Goal: Task Accomplishment & Management: Manage account settings

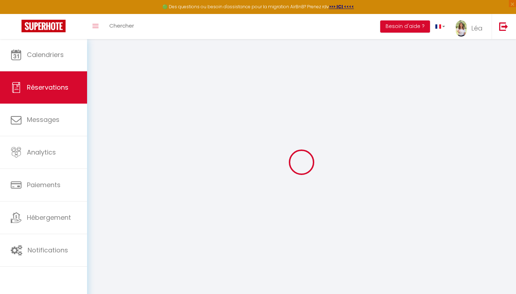
select select "not_cancelled"
select select
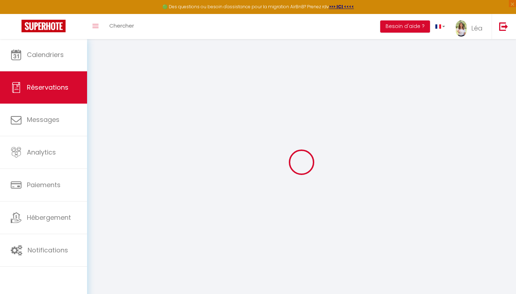
select select
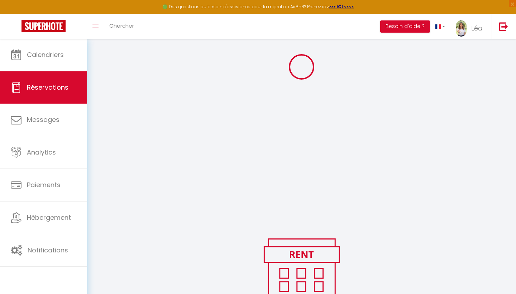
scroll to position [91, 0]
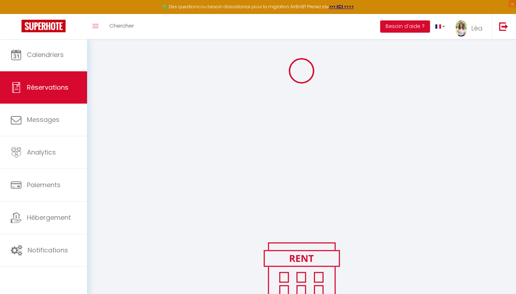
select select
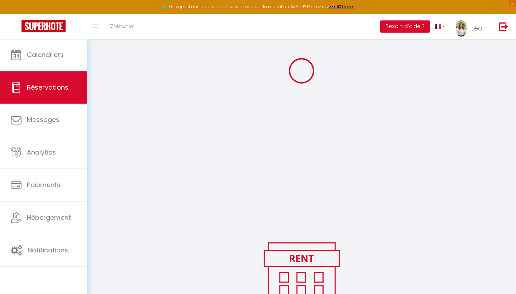
select select
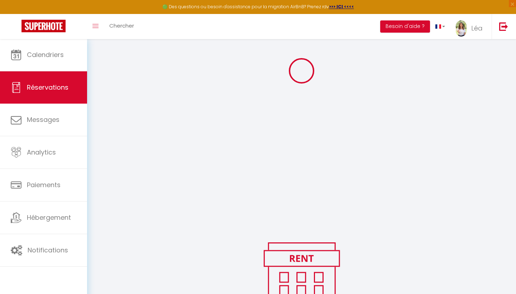
select select
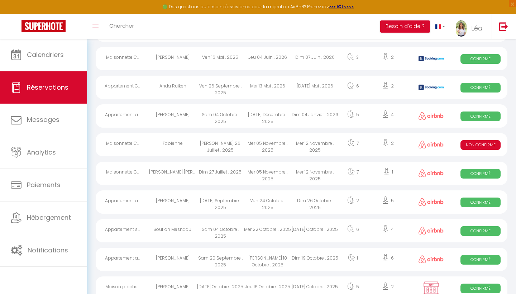
click at [252, 64] on div "Jeu 04 Juin . 2026" at bounding box center [267, 58] width 47 height 23
select select "OK"
select select "KO"
select select "0"
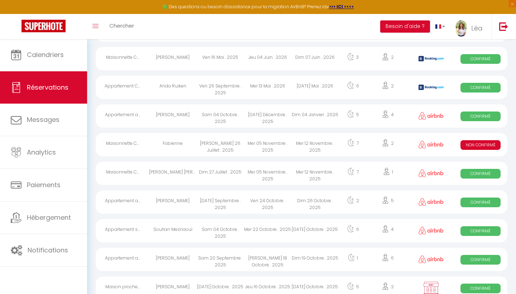
select select "1"
select select
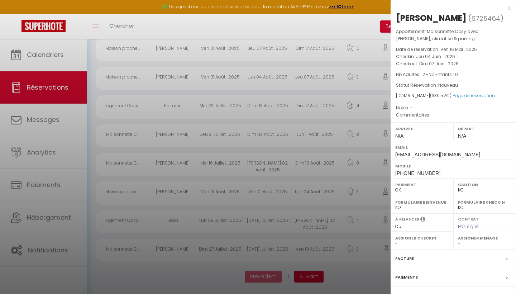
scroll to position [1275, 0]
click at [424, 257] on div "Facture" at bounding box center [453, 258] width 125 height 19
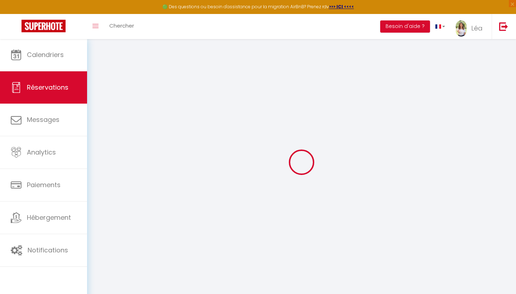
click at [72, 92] on link "Réservations" at bounding box center [43, 87] width 87 height 32
select select "not_cancelled"
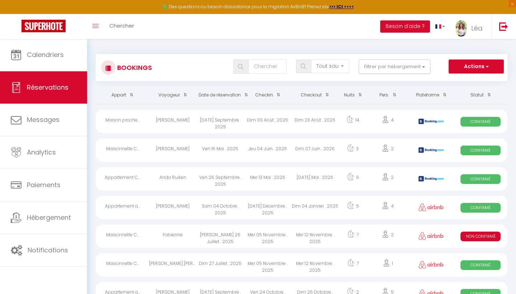
click at [387, 116] on icon at bounding box center [385, 119] width 7 height 7
select select "OK"
select select "KO"
select select "0"
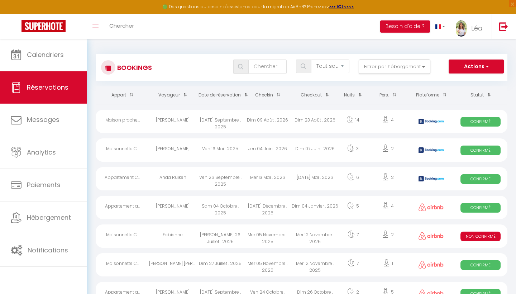
select select "1"
select select
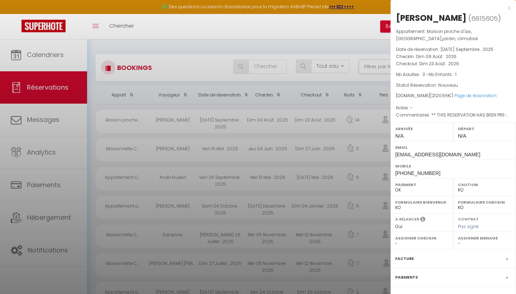
select select
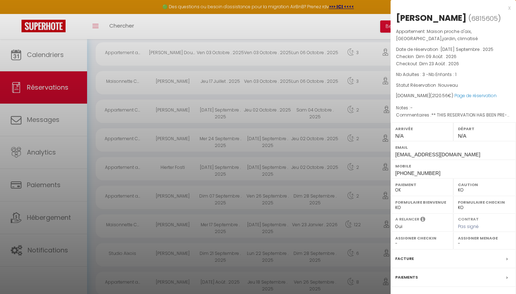
scroll to position [441, 0]
click at [454, 289] on div "Contrat" at bounding box center [453, 296] width 125 height 19
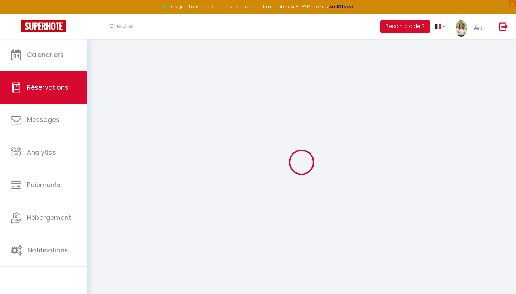
select select
checkbox input "false"
select select
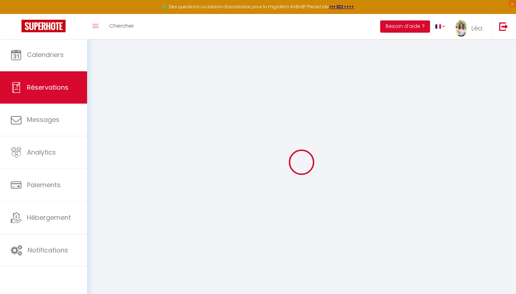
checkbox input "false"
type textarea "** THIS RESERVATION HAS BEEN PRE-PAID ** BOOKING NOTE : Payment charge is EUR 2…"
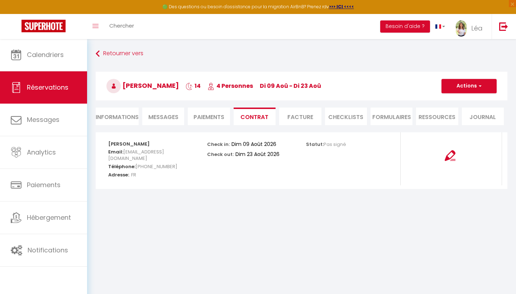
click at [427, 118] on li "Ressources" at bounding box center [437, 116] width 42 height 18
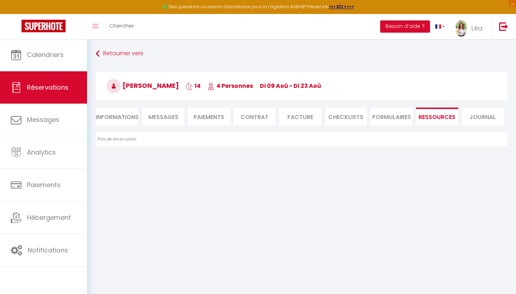
click at [395, 113] on li "FORMULAIRES" at bounding box center [391, 116] width 42 height 18
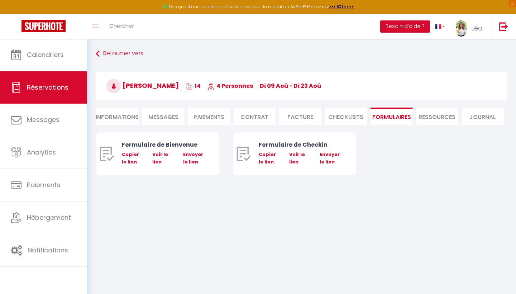
click at [66, 90] on span "Réservations" at bounding box center [48, 87] width 42 height 9
select select "not_cancelled"
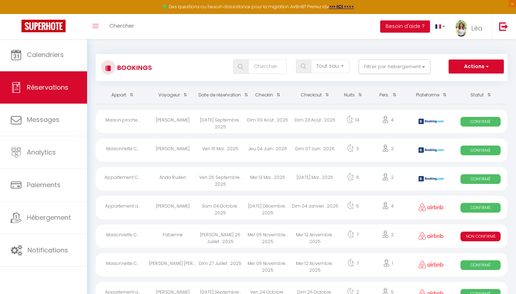
click at [284, 124] on div "Dim 09 Août . 2026" at bounding box center [267, 121] width 47 height 23
select select "OK"
select select "KO"
select select "0"
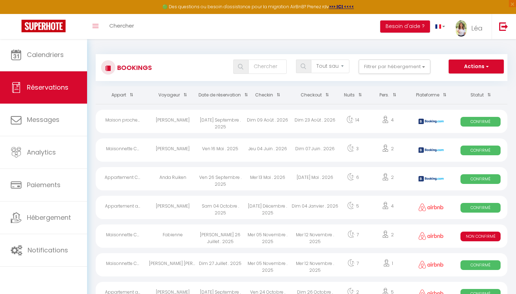
select select "1"
select select
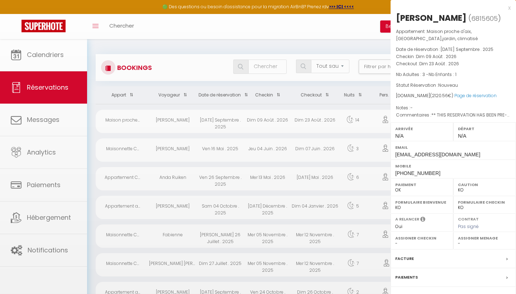
select select
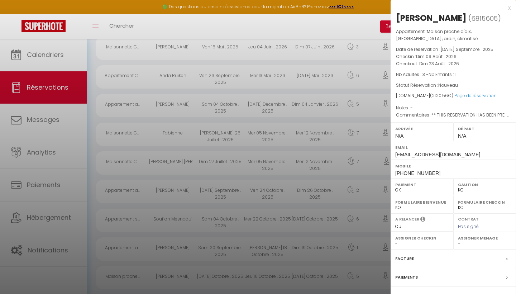
scroll to position [125, 0]
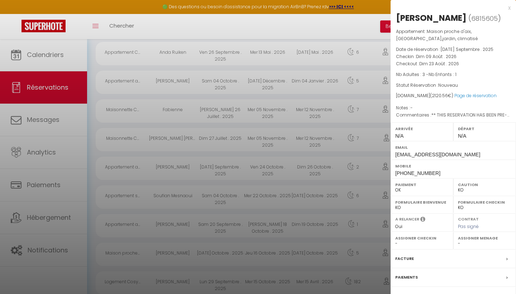
click at [412, 292] on label "Contrat" at bounding box center [405, 296] width 21 height 8
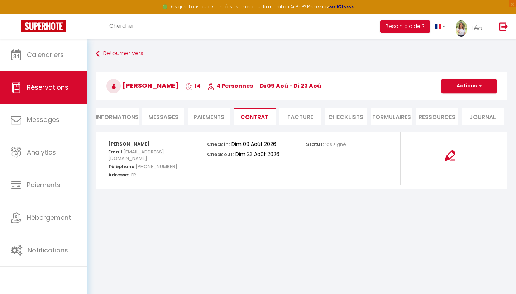
click at [355, 116] on li "CHECKLISTS" at bounding box center [346, 116] width 42 height 18
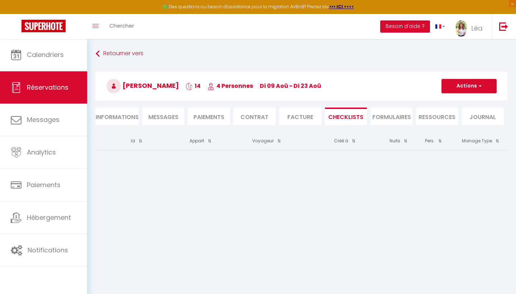
click at [397, 121] on li "FORMULAIRES" at bounding box center [391, 116] width 42 height 18
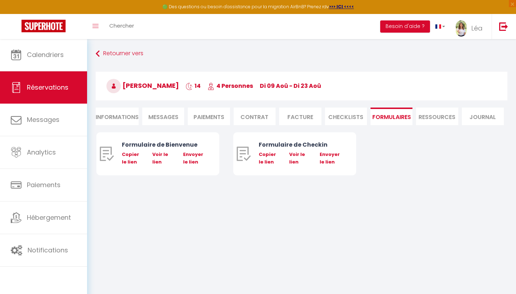
click at [356, 120] on li "CHECKLISTS" at bounding box center [346, 116] width 42 height 18
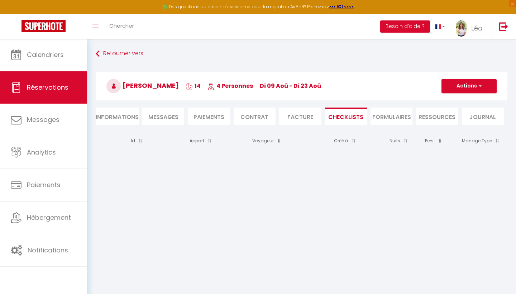
click at [312, 119] on li "Facture" at bounding box center [300, 116] width 42 height 18
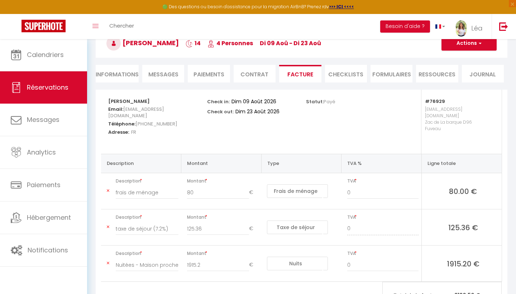
scroll to position [43, 0]
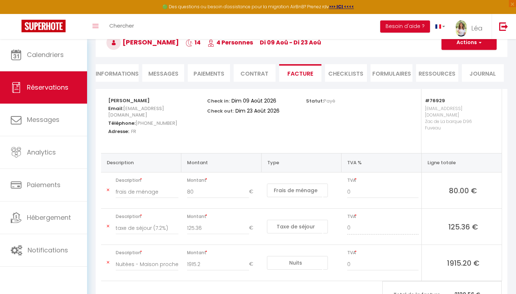
click at [257, 78] on li "Contrat" at bounding box center [255, 73] width 42 height 18
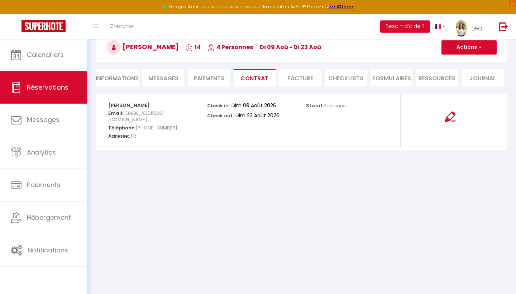
click at [217, 74] on li "Paiements" at bounding box center [209, 78] width 42 height 18
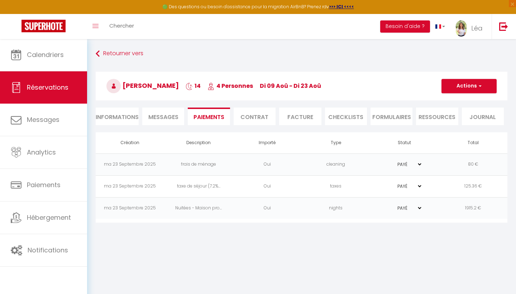
click at [95, 55] on div "Retourner vers [PERSON_NAME] 14 4 Personnes di 09 Aoû - di 23 Aoû Actions Enreg…" at bounding box center [301, 89] width 421 height 85
click at [96, 55] on icon at bounding box center [98, 53] width 4 height 13
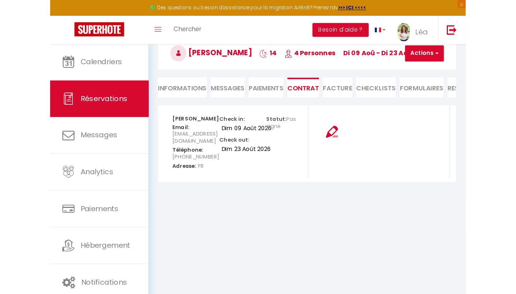
scroll to position [5, 0]
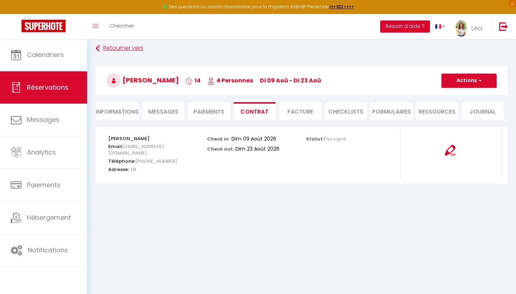
click at [97, 50] on icon at bounding box center [98, 48] width 4 height 13
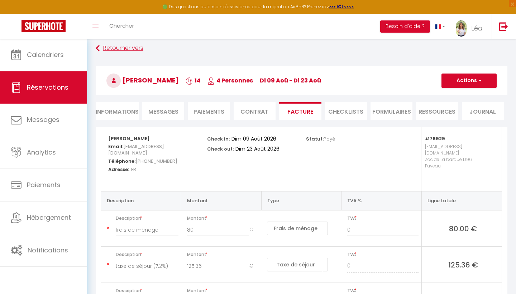
scroll to position [43, 0]
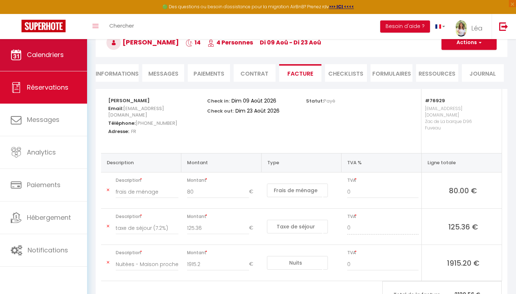
click at [58, 62] on link "Calendriers" at bounding box center [43, 55] width 87 height 32
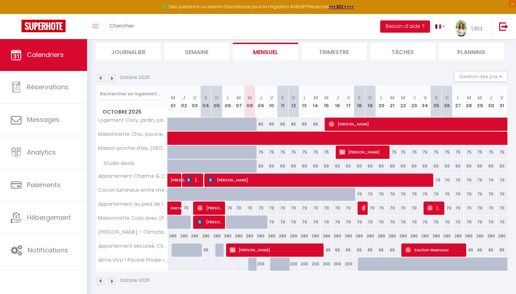
scroll to position [46, 0]
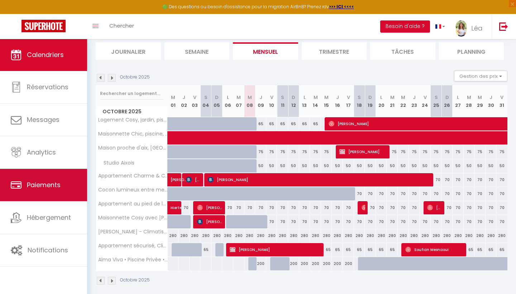
click at [54, 197] on link "Paiements" at bounding box center [43, 185] width 87 height 32
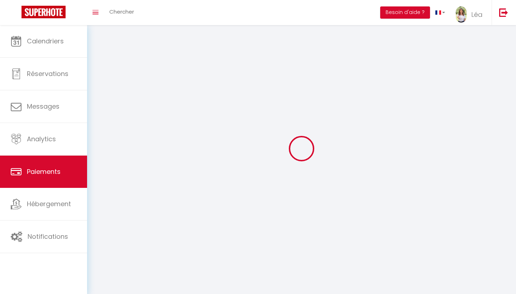
select select "2"
select select "0"
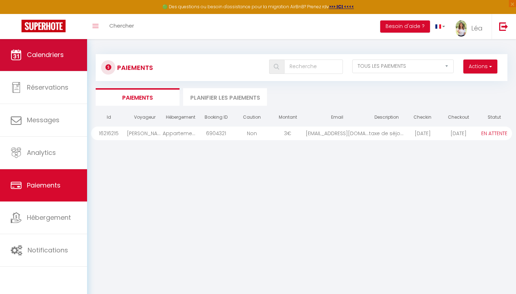
click at [45, 64] on link "Calendriers" at bounding box center [43, 55] width 87 height 32
